Goal: Information Seeking & Learning: Learn about a topic

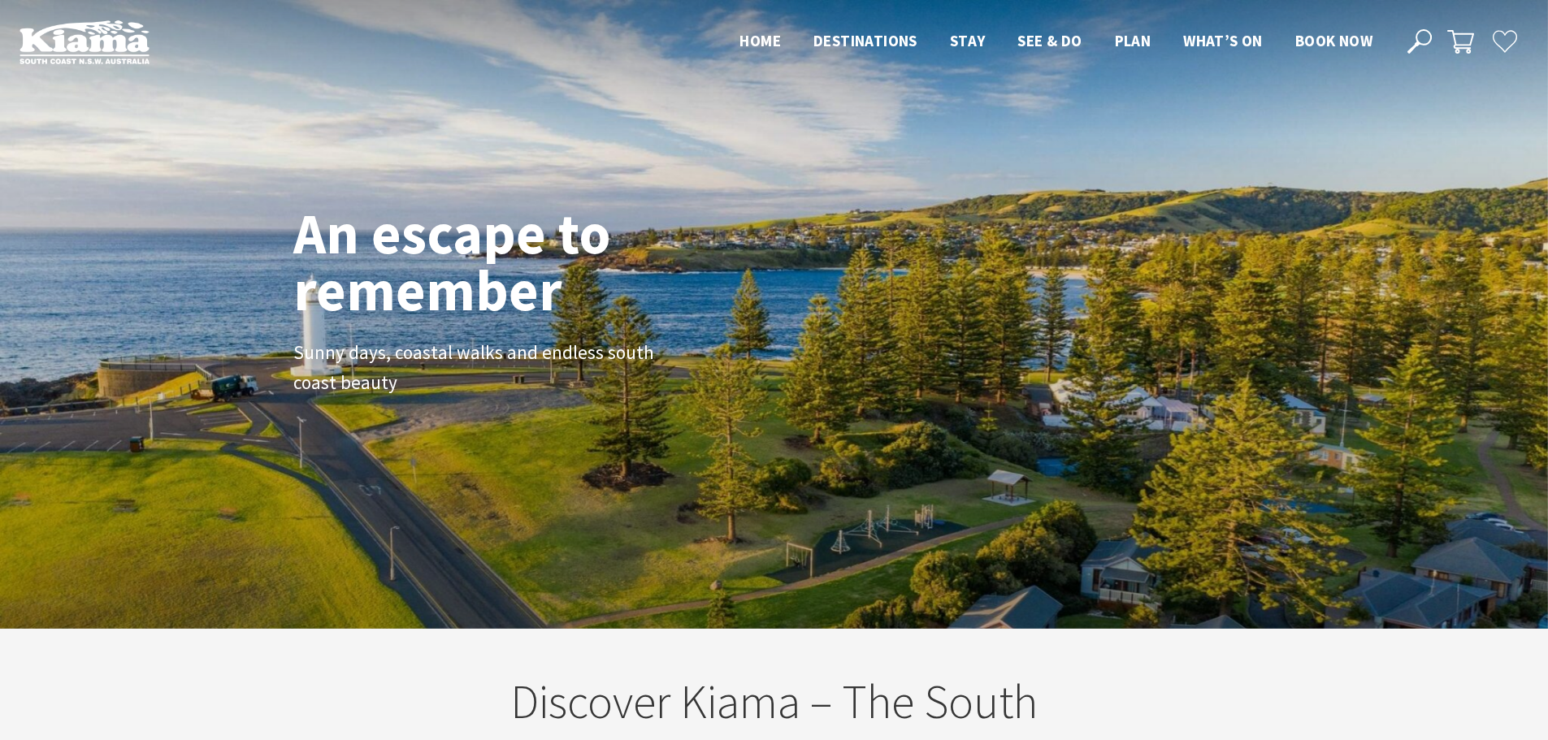
scroll to position [284, 1561]
click at [1226, 406] on div "An escape to remember Sunny days, coastal walks and endless south coast beauty" at bounding box center [774, 314] width 975 height 232
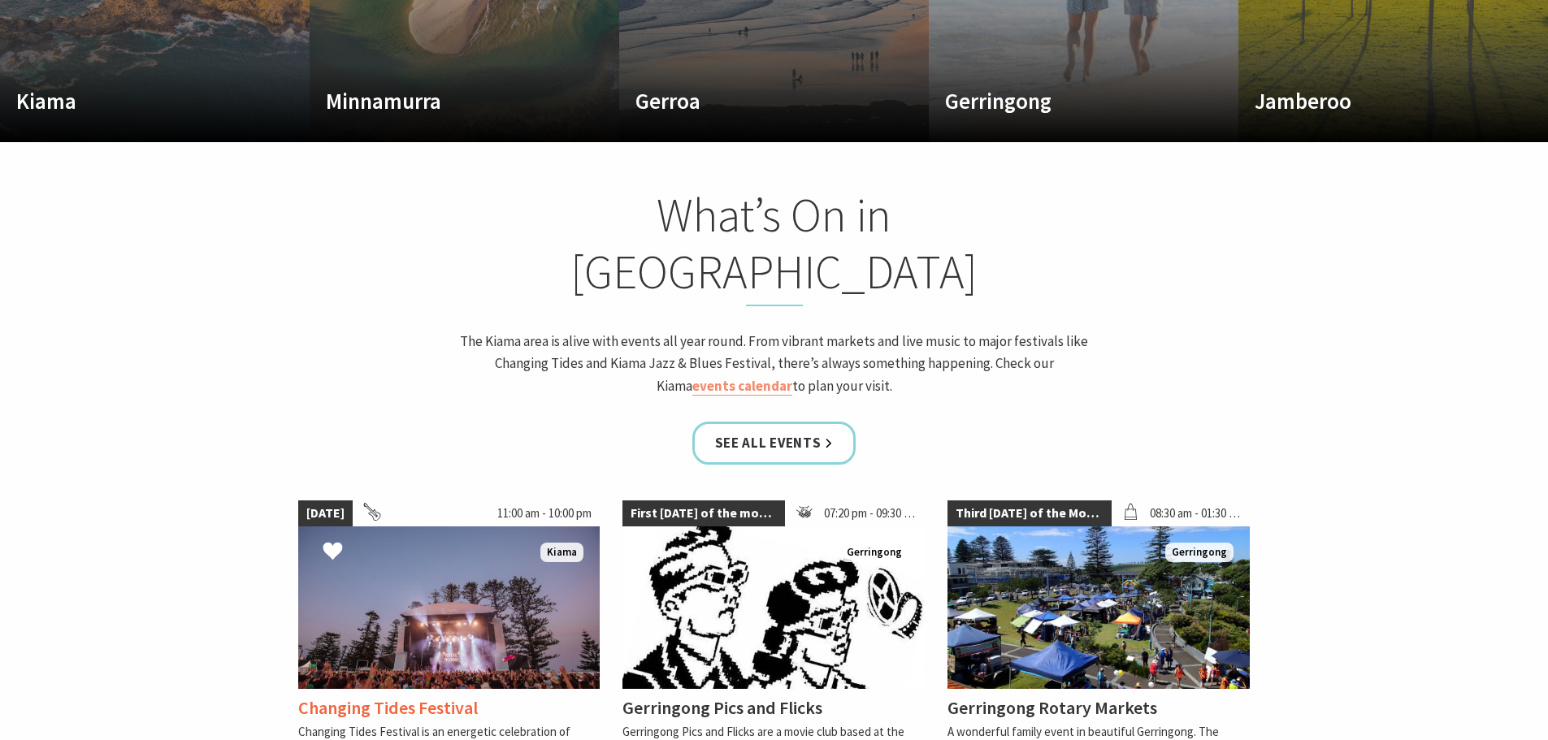
scroll to position [1382, 0]
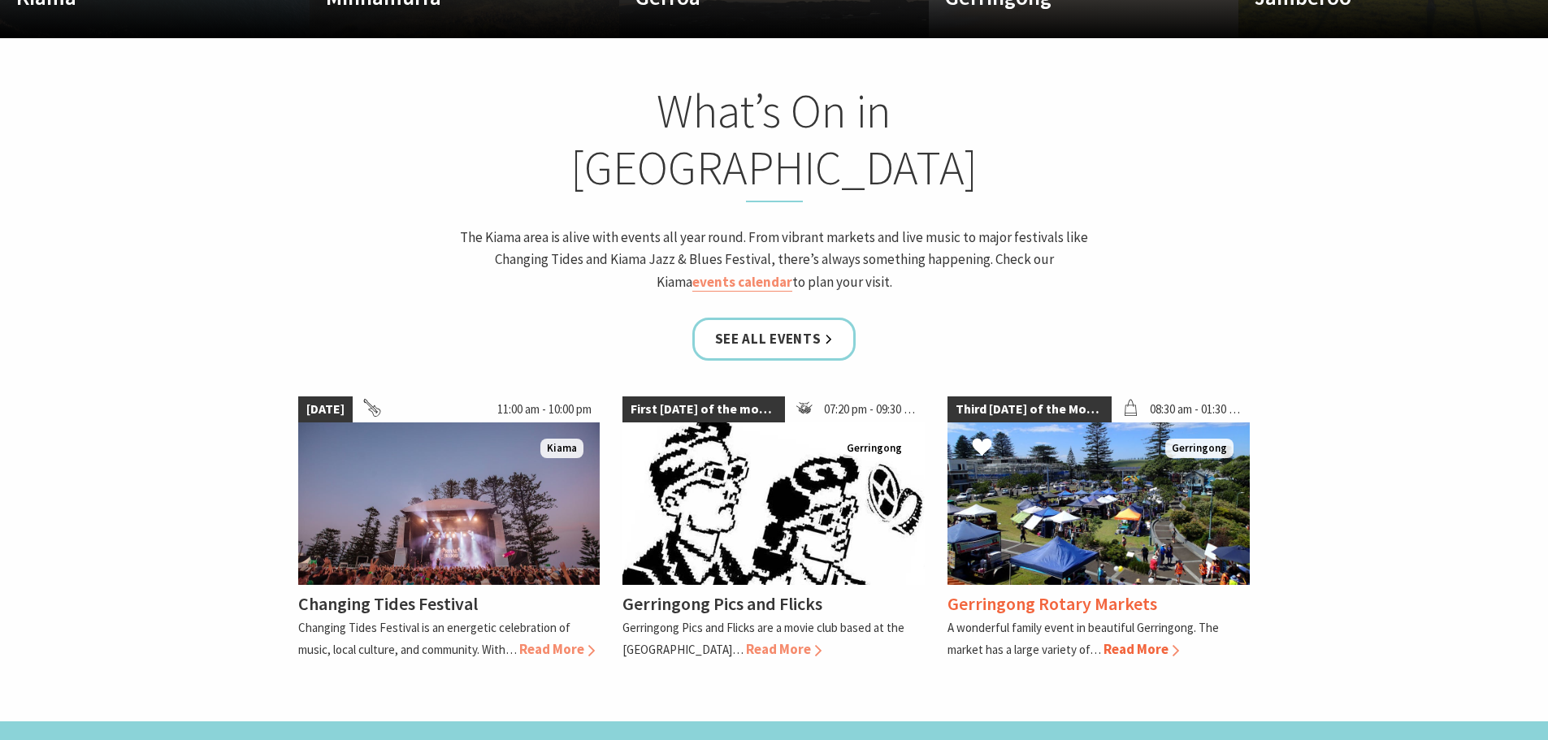
click at [984, 593] on h4 "Gerringong Rotary Markets" at bounding box center [1053, 604] width 210 height 23
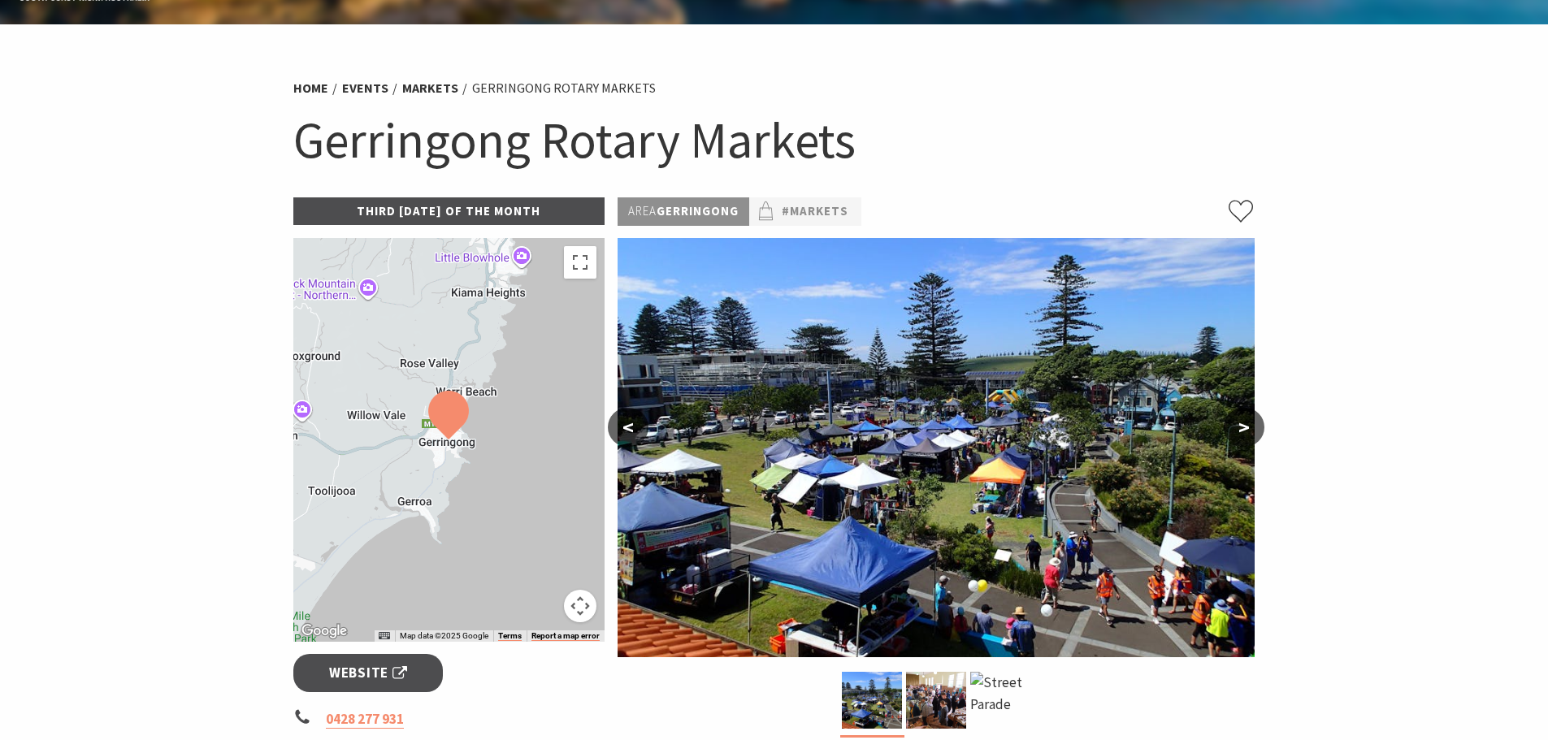
scroll to position [325, 0]
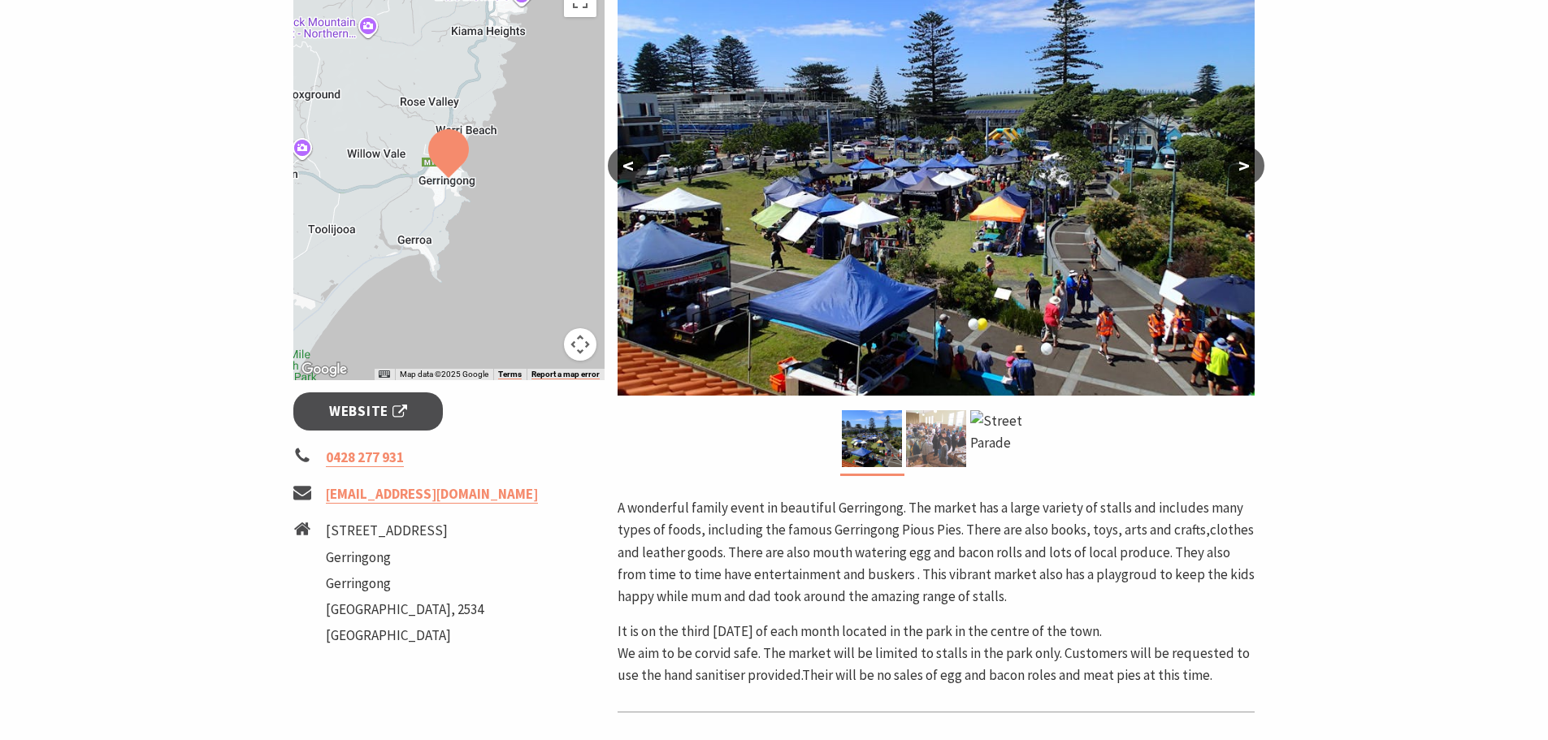
click at [930, 453] on img at bounding box center [936, 438] width 60 height 57
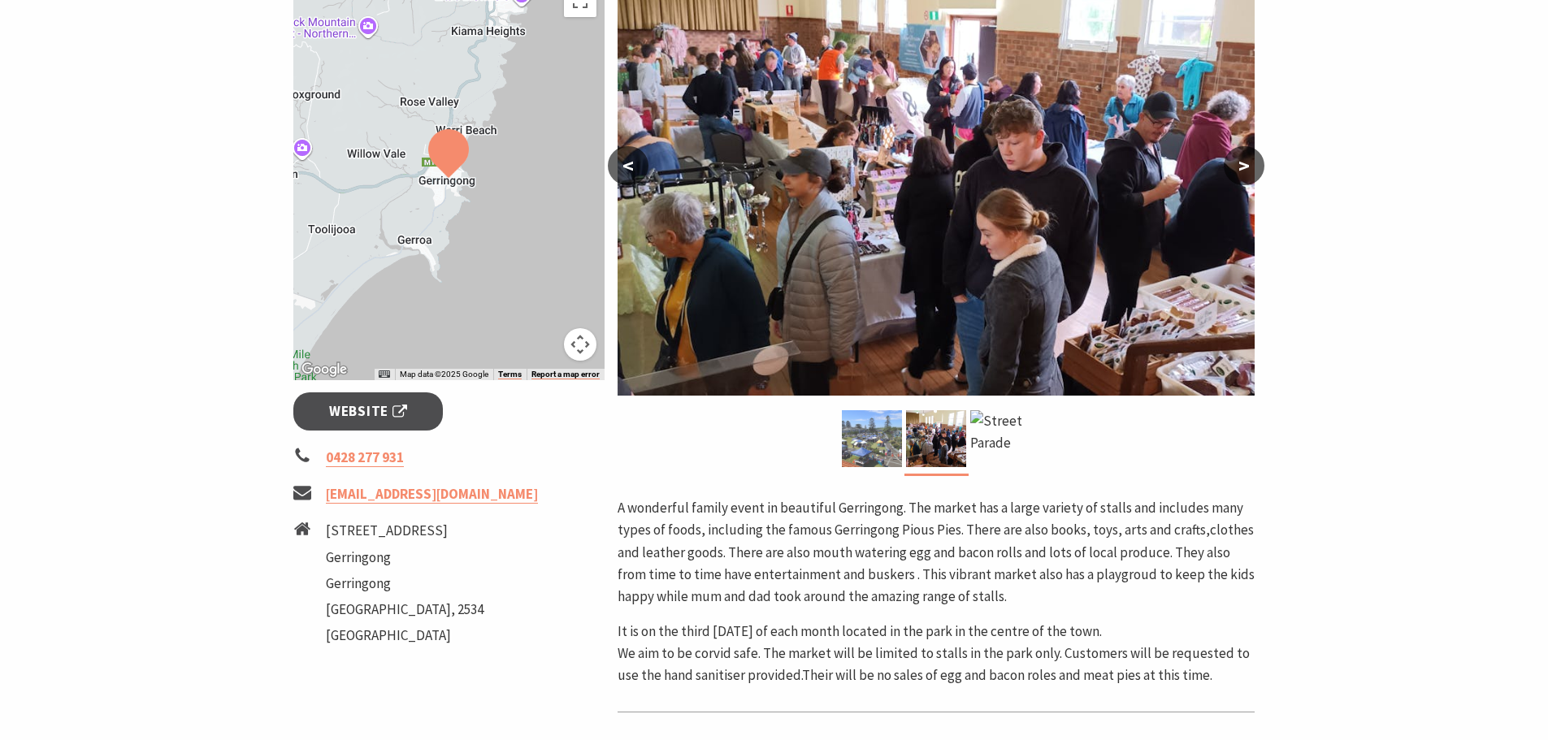
click at [875, 439] on img at bounding box center [872, 438] width 60 height 57
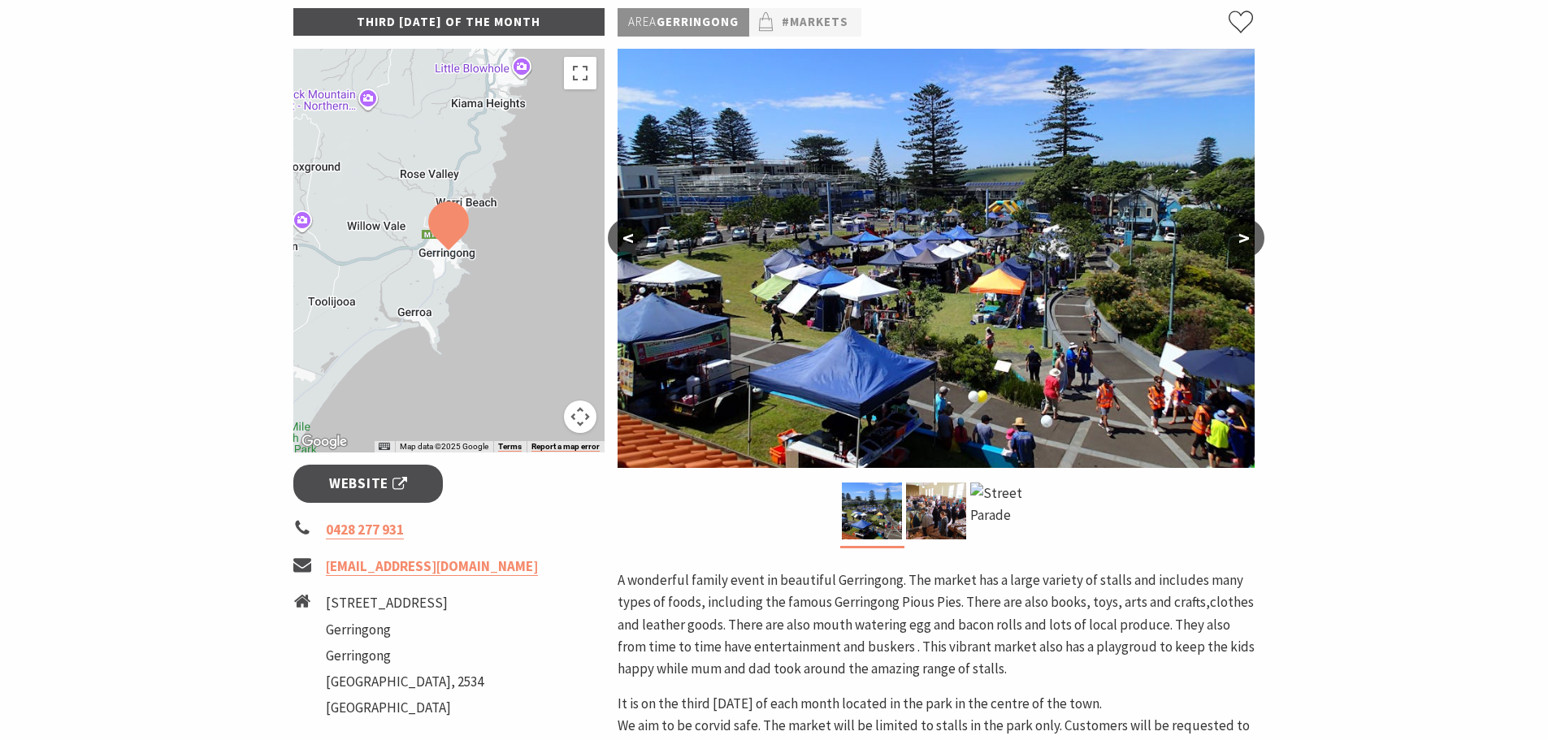
scroll to position [0, 0]
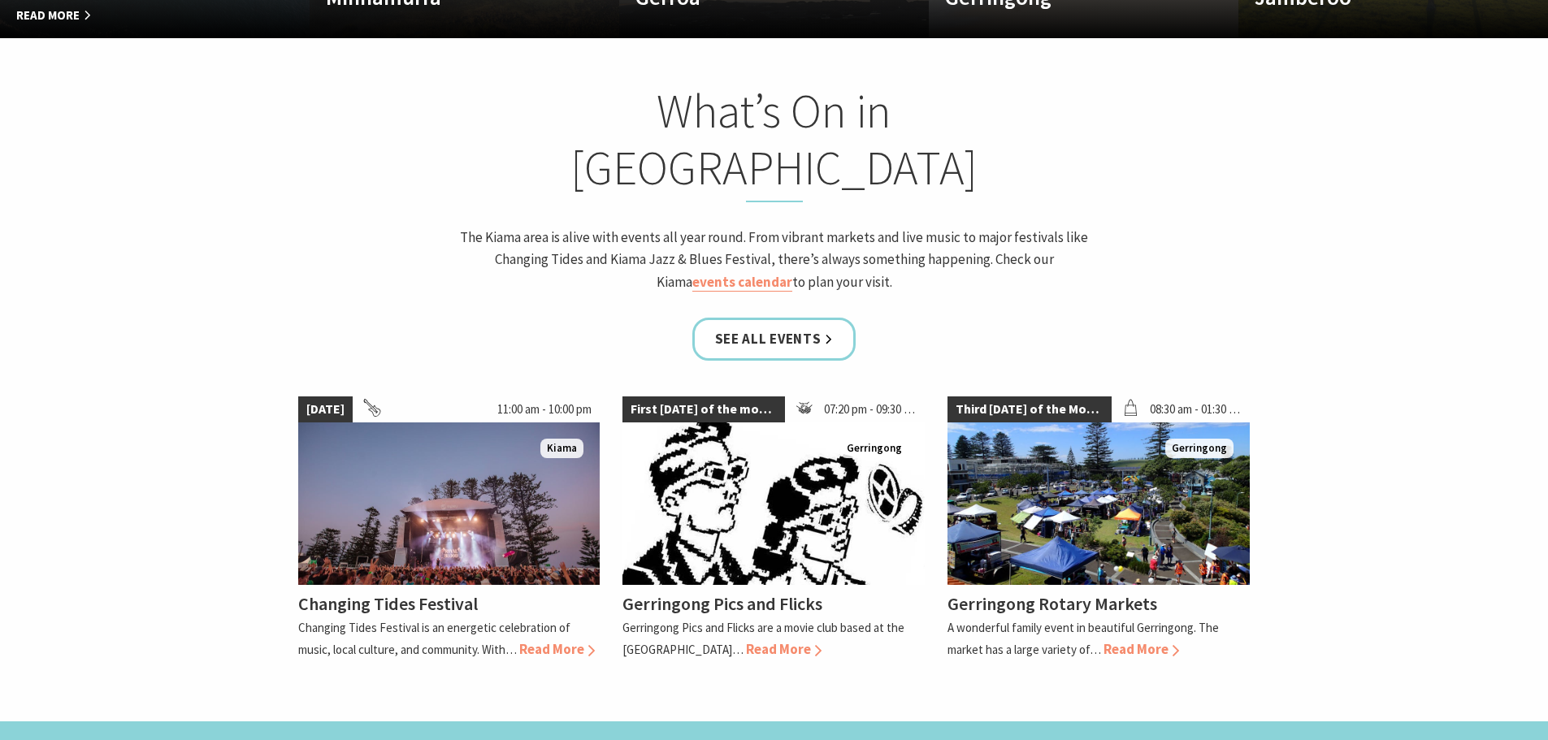
scroll to position [267, 1561]
click at [577, 641] on span "Read More" at bounding box center [557, 650] width 76 height 18
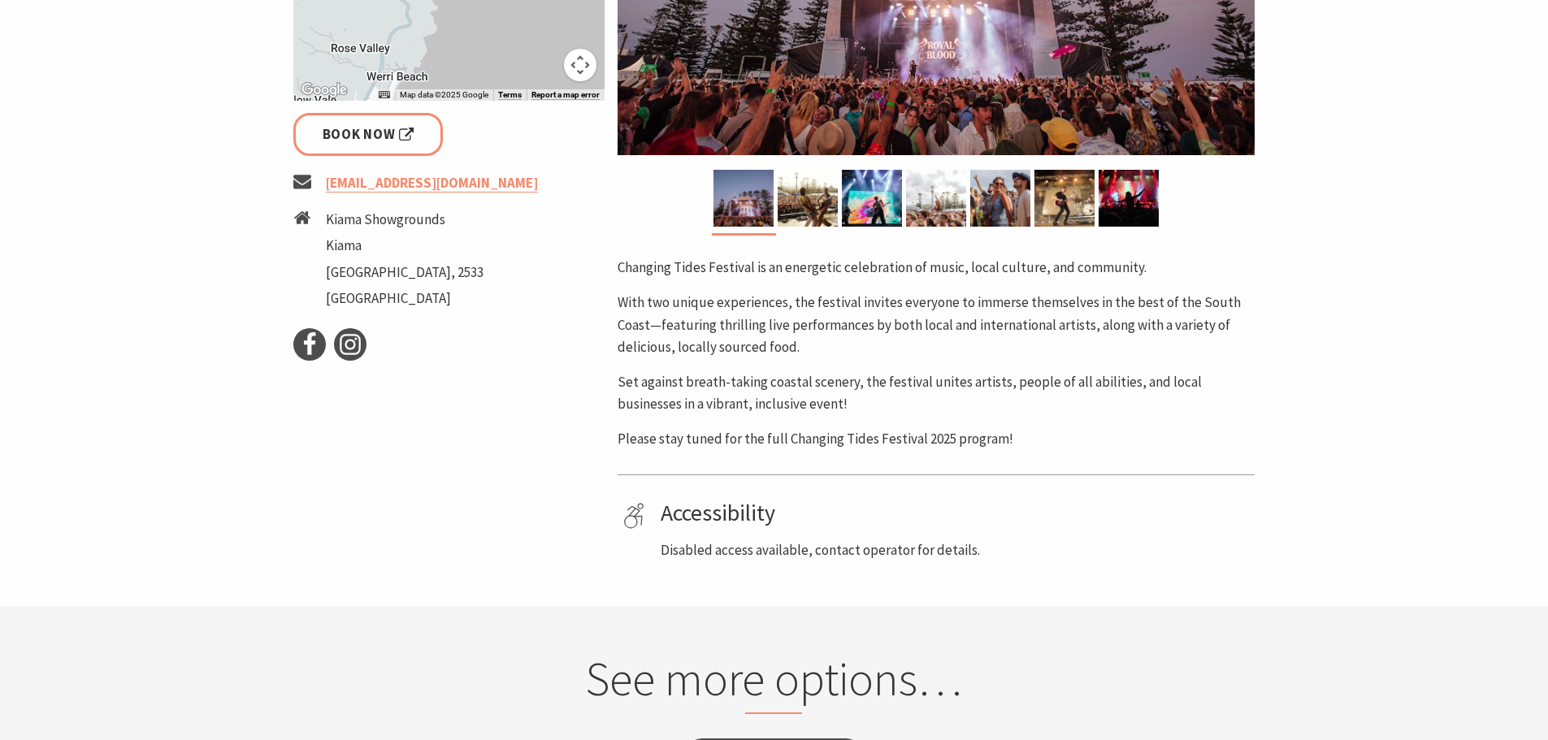
scroll to position [650, 0]
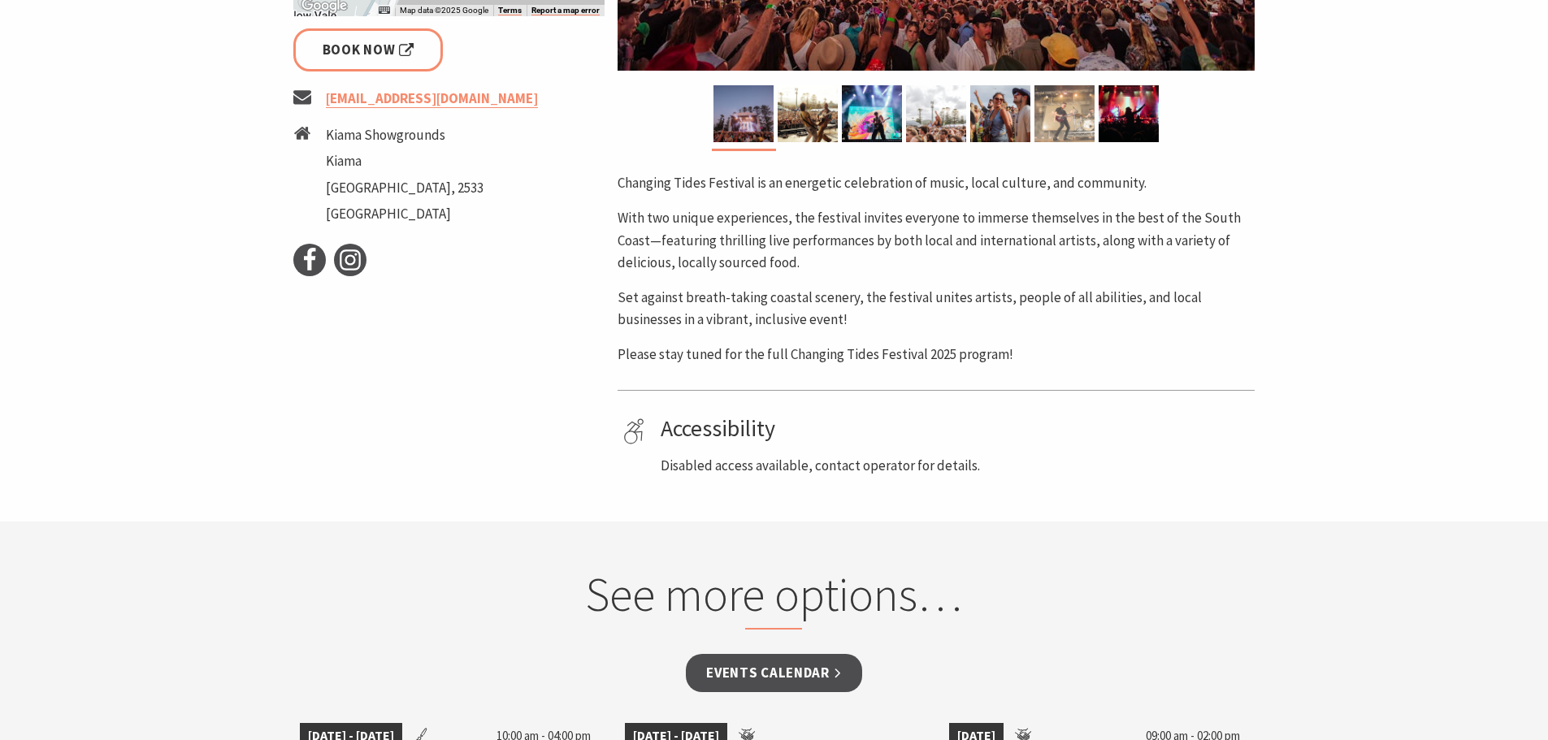
click at [1062, 128] on img at bounding box center [1065, 113] width 60 height 57
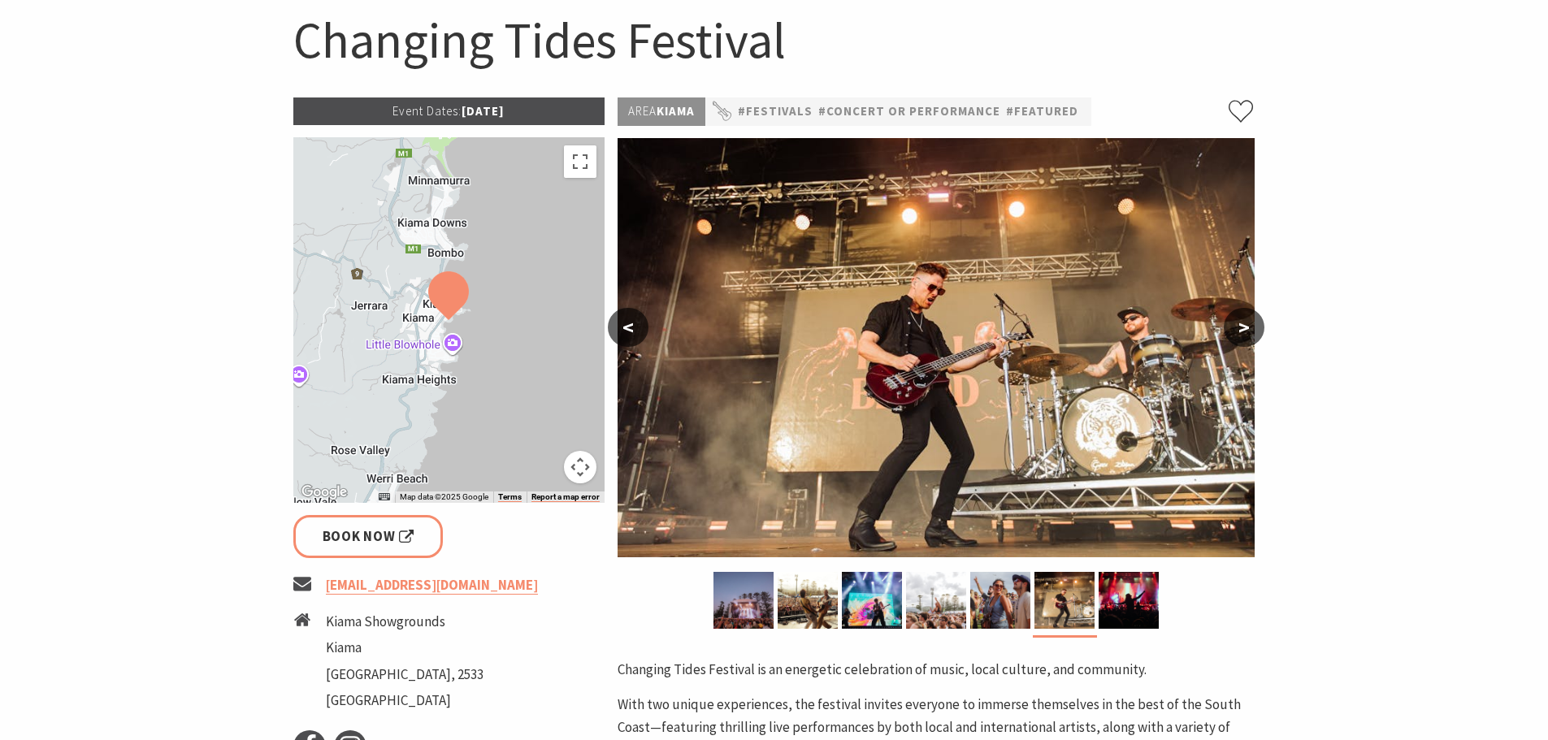
scroll to position [163, 0]
click at [1136, 599] on img at bounding box center [1129, 601] width 60 height 57
